Goal: Navigation & Orientation: Find specific page/section

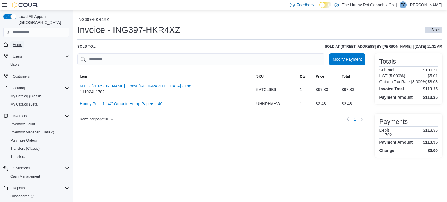
click at [18, 42] on span "Home" at bounding box center [17, 44] width 9 height 5
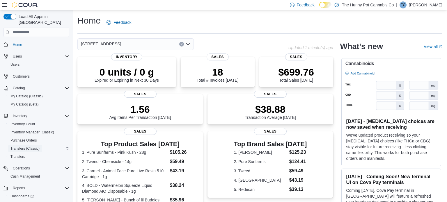
click at [27, 146] on span "Transfers (Classic)" at bounding box center [24, 148] width 29 height 5
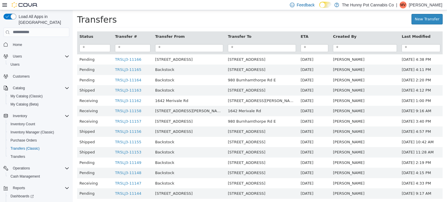
click at [427, 4] on p "[PERSON_NAME]" at bounding box center [425, 4] width 33 height 7
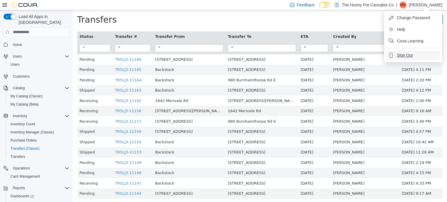
click at [405, 54] on span "Sign Out" at bounding box center [405, 55] width 16 height 6
